Goal: Information Seeking & Learning: Learn about a topic

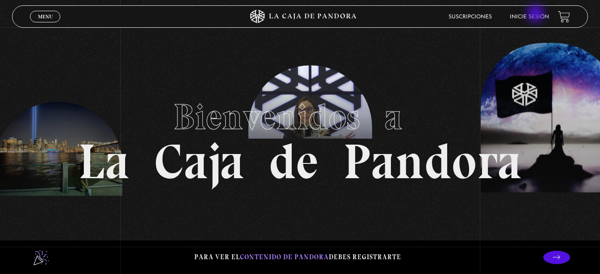
click at [537, 14] on link "Inicie sesión" at bounding box center [529, 16] width 39 height 5
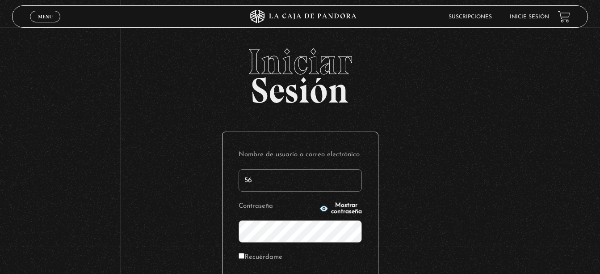
type input "5"
type input "[EMAIL_ADDRESS][DOMAIN_NAME]"
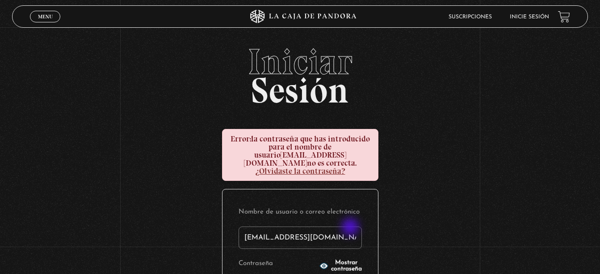
click at [351, 228] on input "[EMAIL_ADDRESS][DOMAIN_NAME]" at bounding box center [300, 237] width 123 height 22
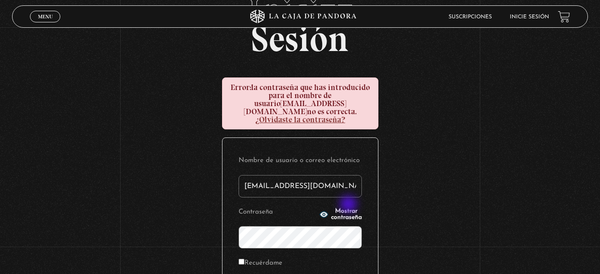
click at [350, 208] on span "Mostrar contraseña" at bounding box center [346, 214] width 31 height 13
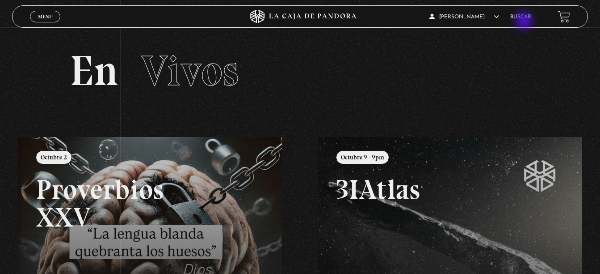
drag, startPoint x: 525, startPoint y: 21, endPoint x: 554, endPoint y: 2, distance: 34.8
click at [554, 2] on div "ingresar al sitio Ver Video Más Información Solicitar Por favor coloque su disp…" at bounding box center [300, 246] width 600 height 493
click at [532, 15] on link "Buscar" at bounding box center [521, 16] width 21 height 5
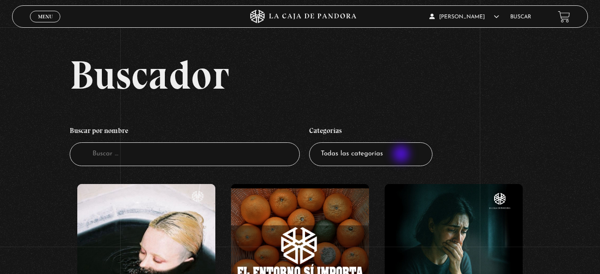
click at [402, 155] on select "Todas las categorías 11:11 Humanitario (1) Amo los Lunes (4) Análisis de series…" at bounding box center [370, 154] width 123 height 24
select select "pandora-prepper"
click at [312, 142] on select "Todas las categorías 11:11 Humanitario (1) Amo los Lunes (4) Análisis de series…" at bounding box center [370, 154] width 123 height 24
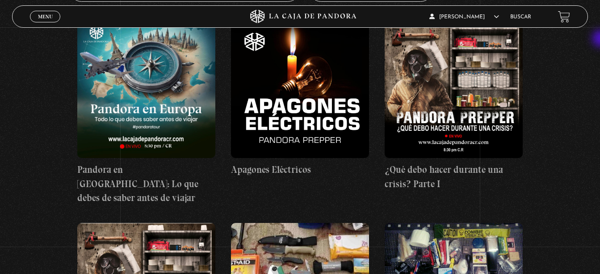
scroll to position [179, 0]
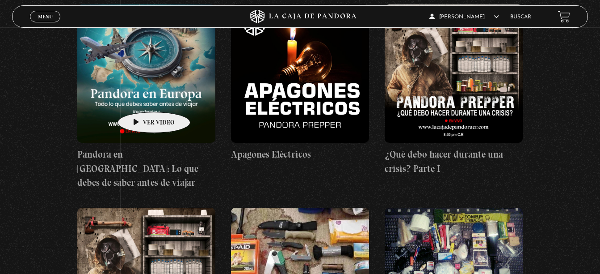
click at [140, 98] on figure at bounding box center [146, 73] width 138 height 138
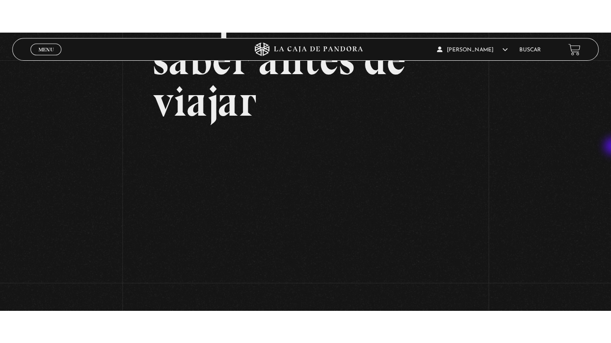
scroll to position [197, 0]
